Goal: Share content: Share content

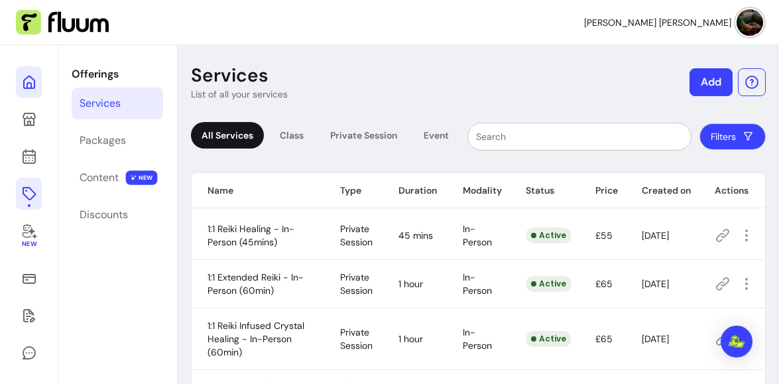
click at [28, 78] on icon at bounding box center [29, 82] width 16 height 16
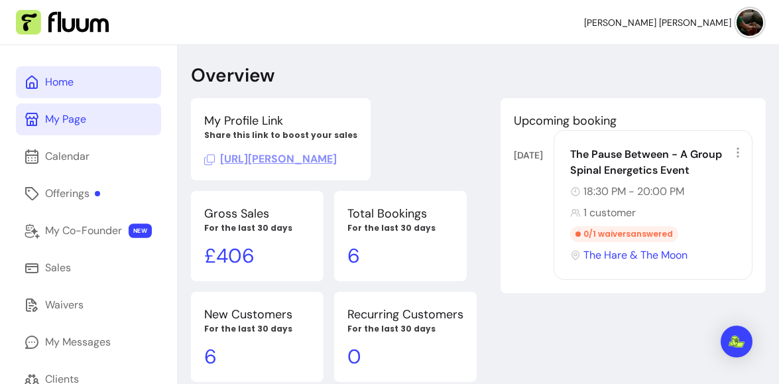
click at [69, 118] on div "My Page" at bounding box center [65, 119] width 41 height 16
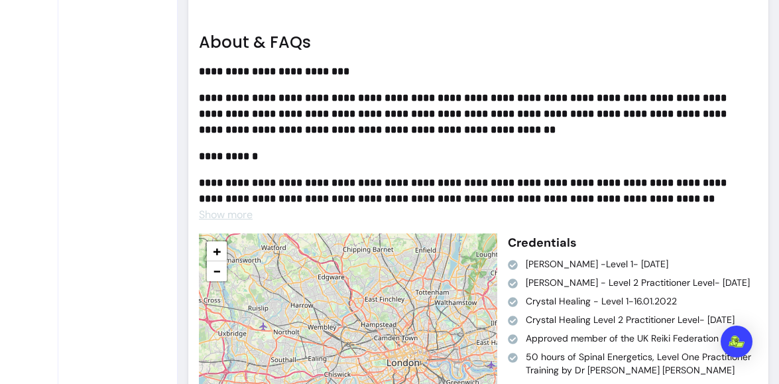
scroll to position [3435, 0]
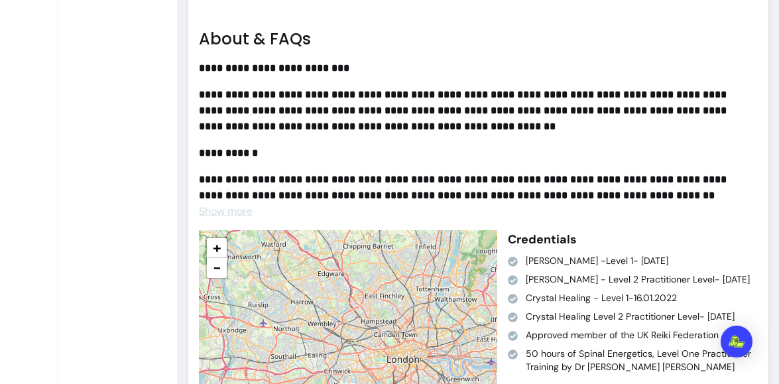
click at [243, 205] on span "Show more" at bounding box center [226, 211] width 54 height 14
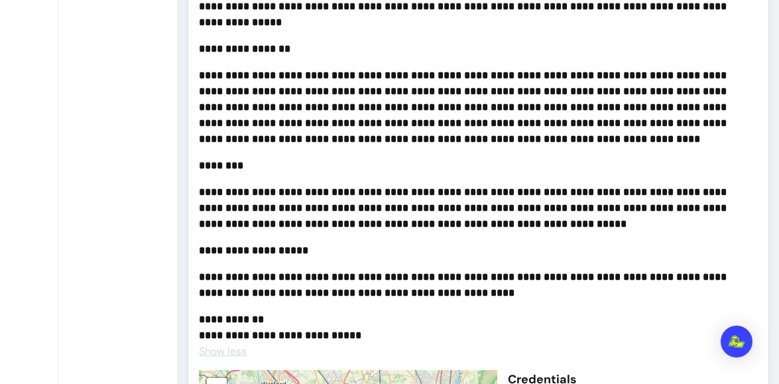
scroll to position [3868, 0]
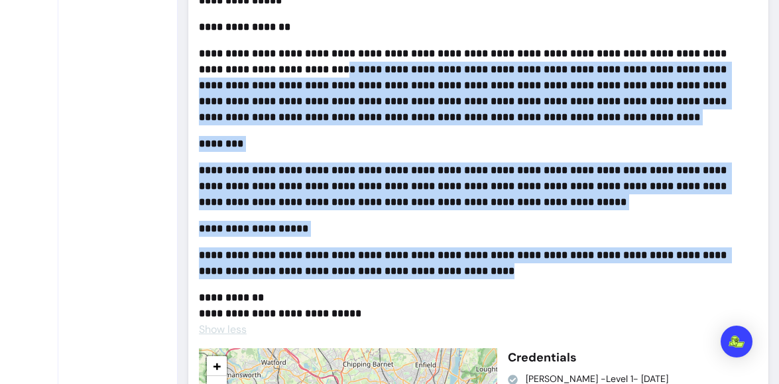
drag, startPoint x: 486, startPoint y: 280, endPoint x: 305, endPoint y: 76, distance: 272.7
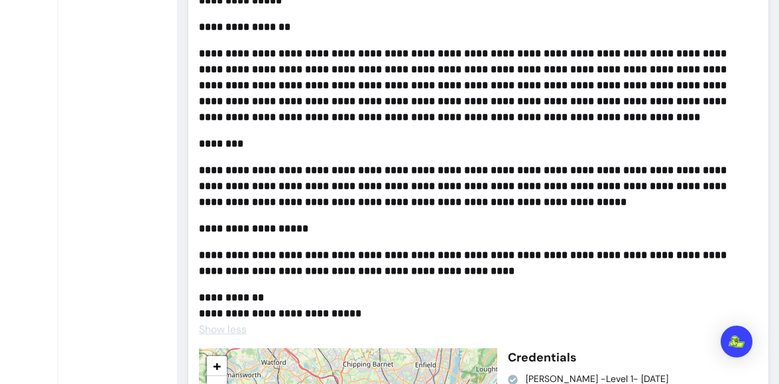
click at [319, 137] on p "********" at bounding box center [473, 144] width 548 height 16
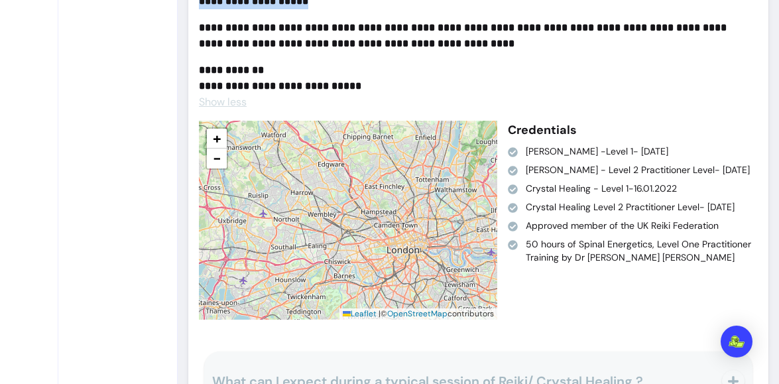
scroll to position [4057, 0]
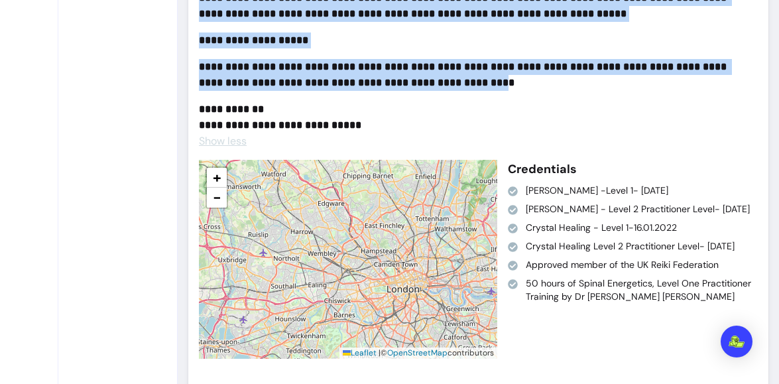
drag, startPoint x: 201, startPoint y: 190, endPoint x: 478, endPoint y: 82, distance: 297.3
copy div "**********"
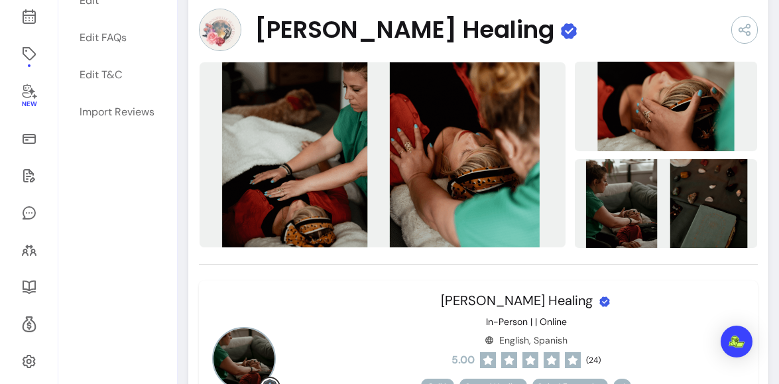
scroll to position [0, 0]
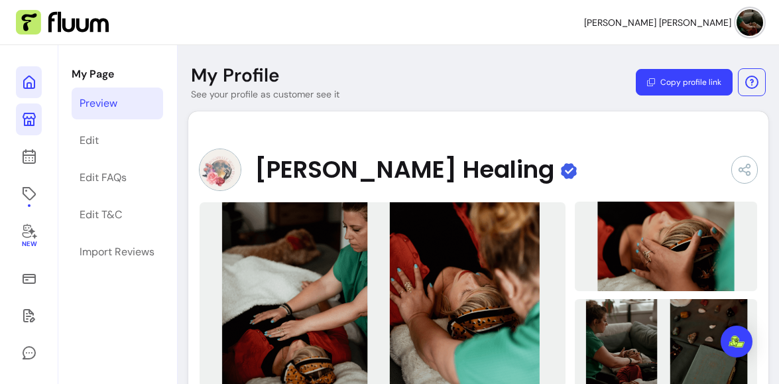
click at [28, 81] on icon at bounding box center [29, 82] width 16 height 16
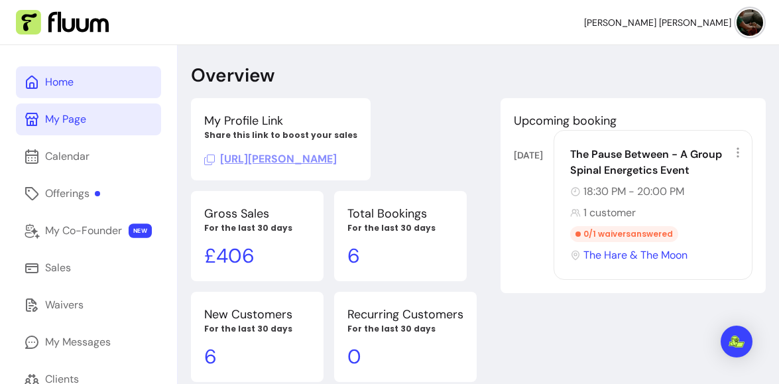
click at [337, 159] on span "[URL][PERSON_NAME]" at bounding box center [270, 159] width 133 height 14
click at [74, 80] on link "Home" at bounding box center [88, 82] width 145 height 32
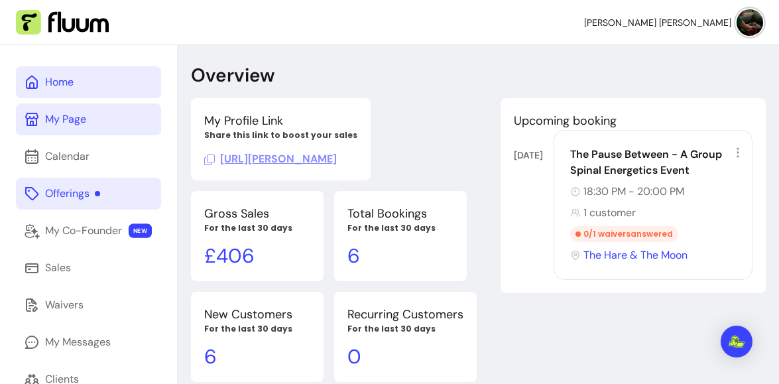
click at [69, 190] on div "Offerings" at bounding box center [72, 194] width 55 height 16
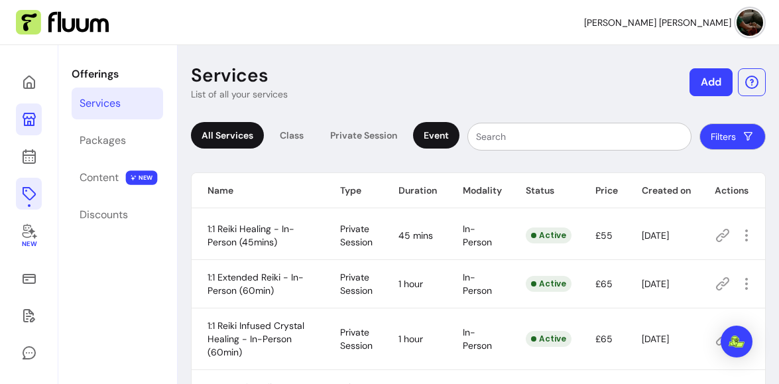
click at [441, 142] on div "Event" at bounding box center [436, 135] width 46 height 27
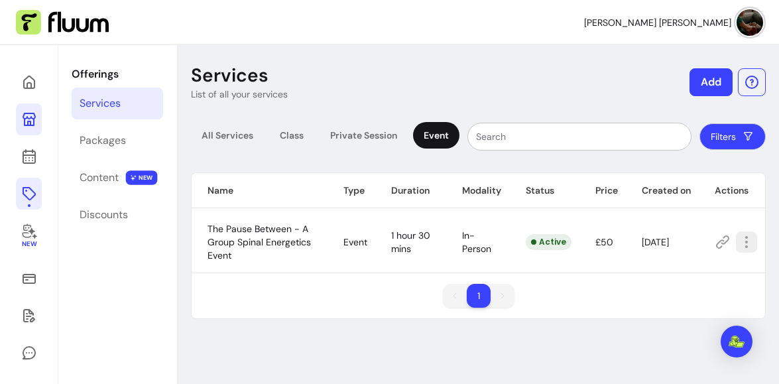
click at [741, 248] on icon "button" at bounding box center [746, 242] width 16 height 16
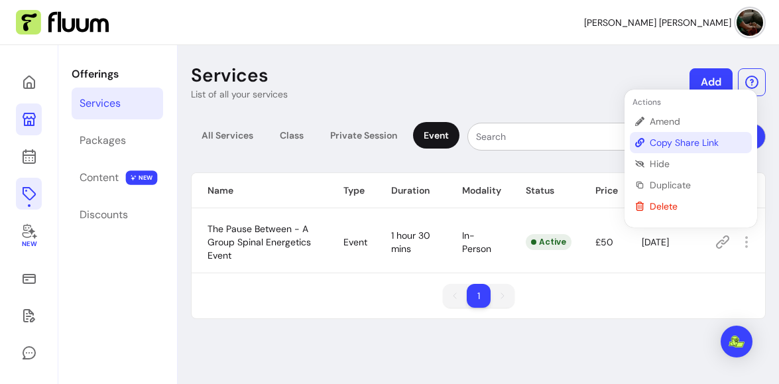
click at [698, 145] on span "Copy Share Link" at bounding box center [697, 142] width 97 height 13
